Goal: Task Accomplishment & Management: Complete application form

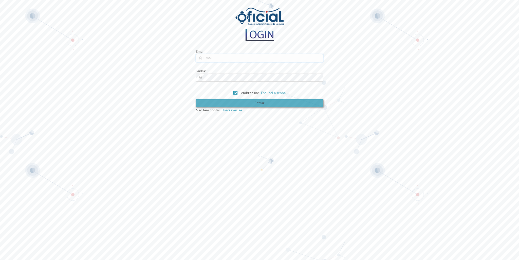
type input "[EMAIL_ADDRESS][DOMAIN_NAME]"
click at [231, 101] on button "Entrar" at bounding box center [260, 103] width 128 height 8
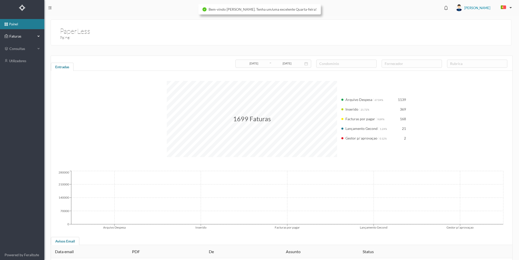
click at [29, 36] on span "Faturas" at bounding box center [22, 36] width 28 height 5
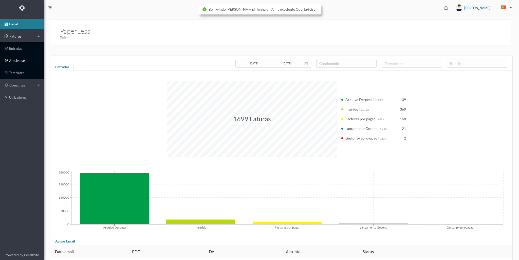
click at [28, 62] on link "arquivadas" at bounding box center [22, 61] width 44 height 10
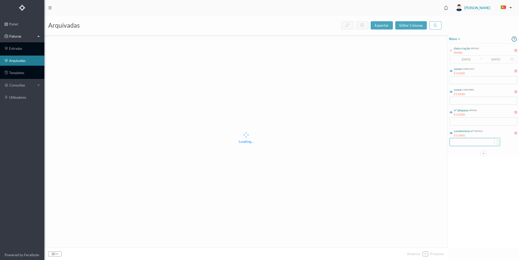
click at [465, 141] on input at bounding box center [475, 142] width 50 height 8
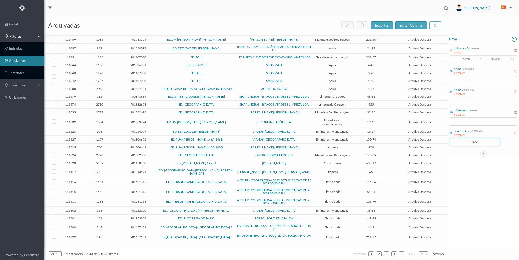
type input "822"
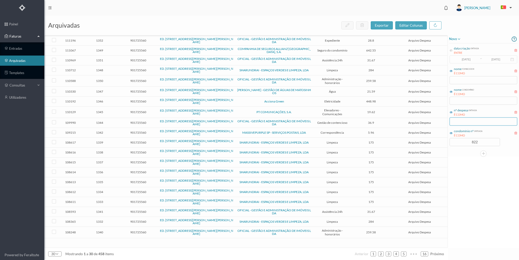
click at [466, 121] on input "text" at bounding box center [484, 121] width 68 height 8
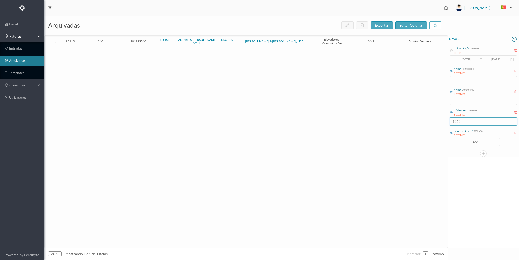
type input "1240"
click at [118, 41] on td "1240" at bounding box center [99, 41] width 39 height 11
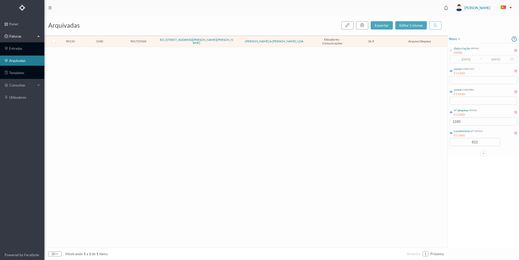
click at [118, 41] on td "1240" at bounding box center [99, 41] width 39 height 11
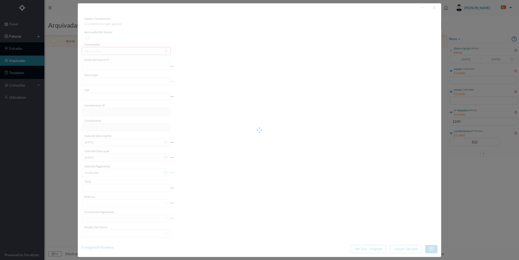
type input "FT FTSV25/01488"
type input "Aluguer de linha de [GEOGRAPHIC_DATA] a março 2025"
type input "901725560"
type input "[DATE]"
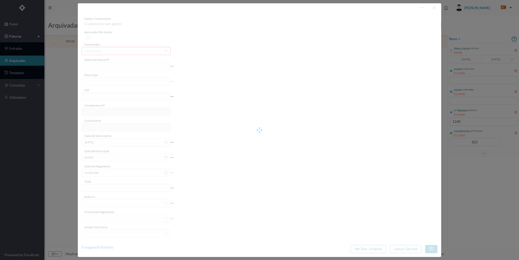
type input "36.90"
type input "822"
type input "ED. [STREET_ADDRESS][PERSON_NAME][PERSON_NAME]"
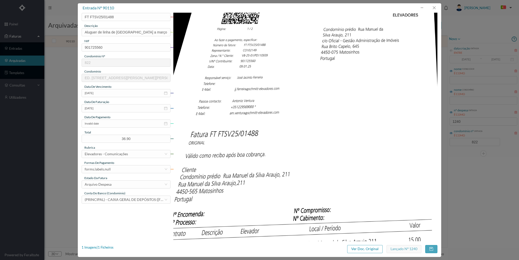
scroll to position [151, 0]
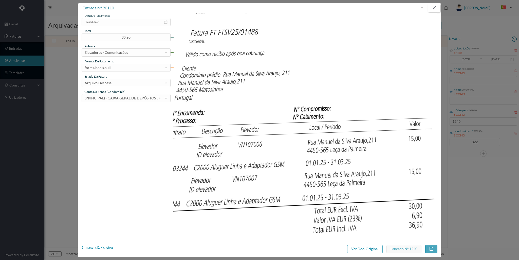
click at [434, 7] on button "button" at bounding box center [434, 8] width 12 height 8
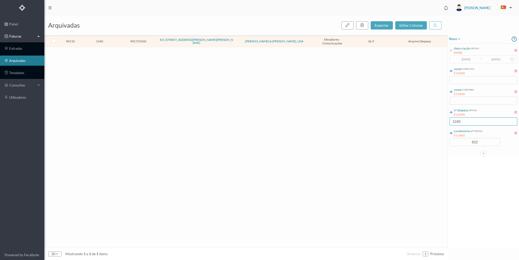
drag, startPoint x: 462, startPoint y: 121, endPoint x: 443, endPoint y: 121, distance: 18.8
click at [443, 121] on div "arquivadas exportar editar colunas 90110 1240 901725560 ED. R. [PERSON_NAME] [P…" at bounding box center [281, 138] width 475 height 244
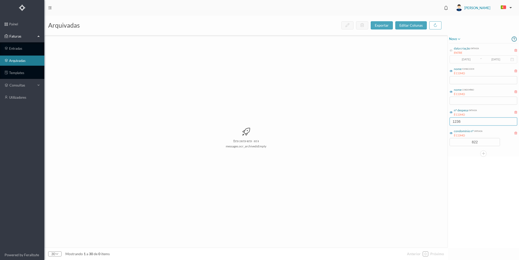
type input "1236"
drag, startPoint x: 461, startPoint y: 120, endPoint x: 435, endPoint y: 120, distance: 26.6
click at [435, 120] on div "arquivadas exportar editar colunas Esta pasta está vazia messages.ocr_archiveds…" at bounding box center [281, 138] width 475 height 244
type input "1236"
click at [475, 100] on input "text" at bounding box center [484, 101] width 68 height 8
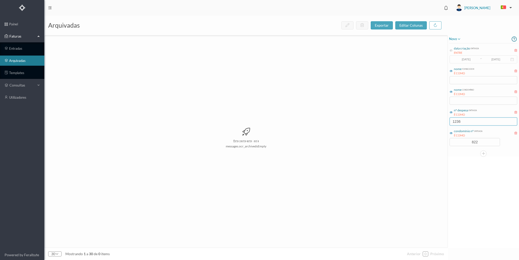
click at [467, 122] on input "1236" at bounding box center [484, 121] width 68 height 8
